Goal: Information Seeking & Learning: Find specific page/section

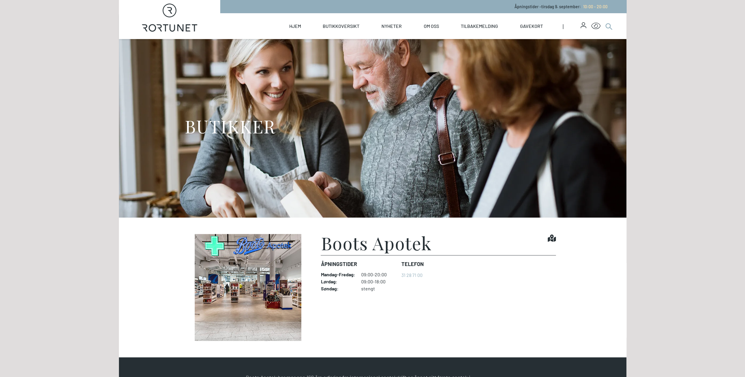
click at [609, 26] on icon at bounding box center [609, 26] width 7 height 7
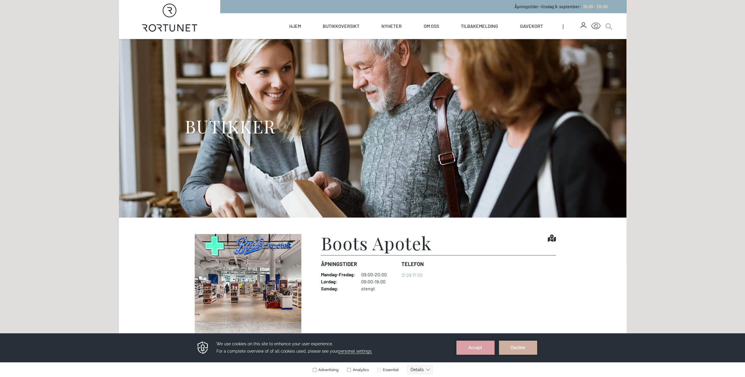
click at [611, 25] on icon at bounding box center [609, 26] width 7 height 7
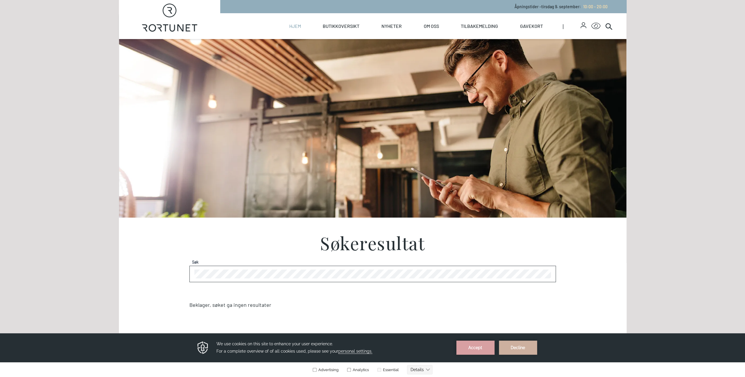
click at [293, 25] on link "Hjem" at bounding box center [295, 26] width 12 height 26
select select "NO"
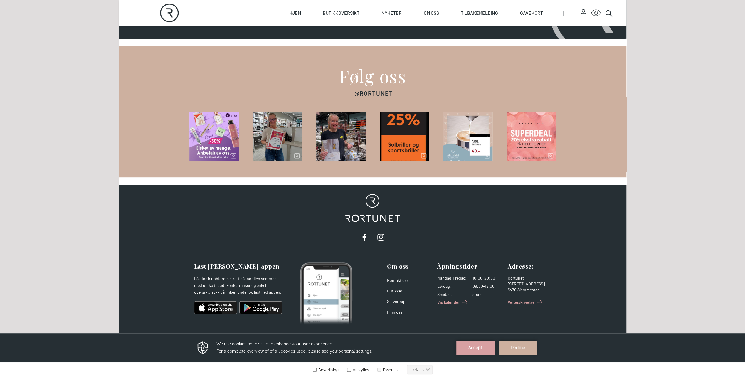
scroll to position [850, 0]
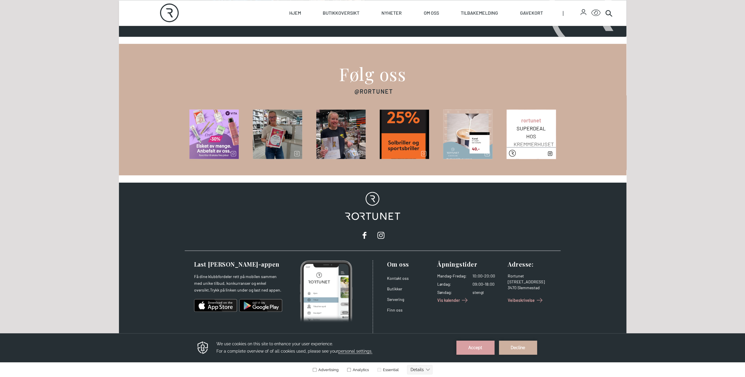
click at [507, 110] on link "View post on Instagram" at bounding box center [507, 110] width 0 height 0
